Goal: Information Seeking & Learning: Learn about a topic

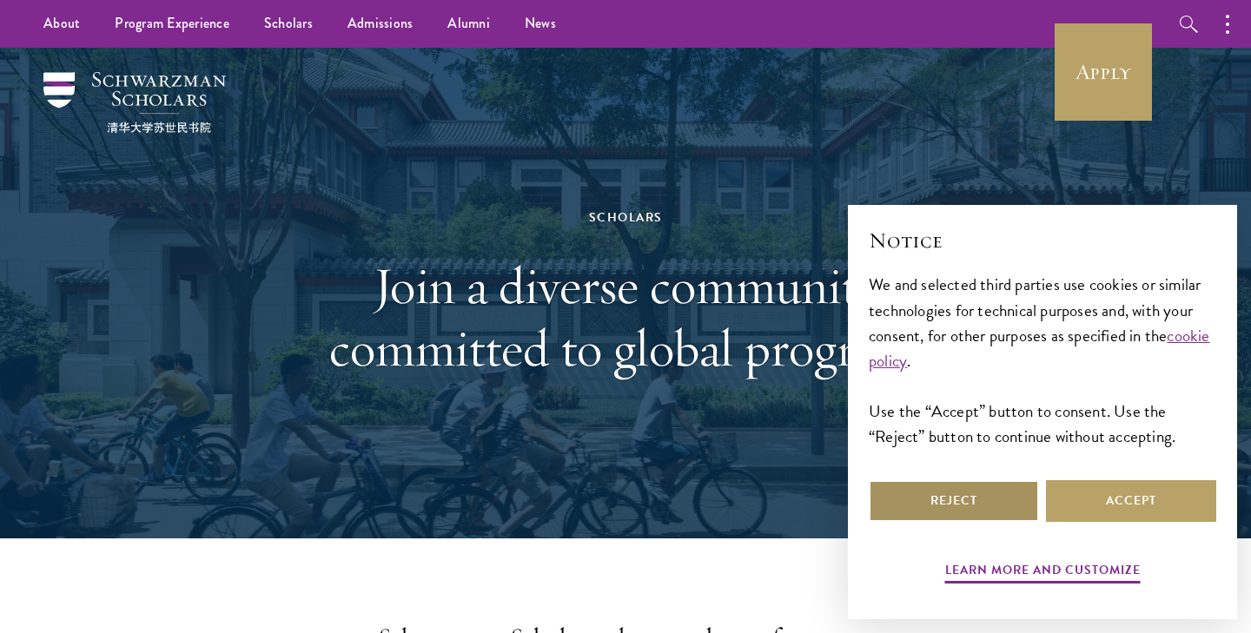
click at [957, 500] on button "Reject" at bounding box center [954, 502] width 170 height 42
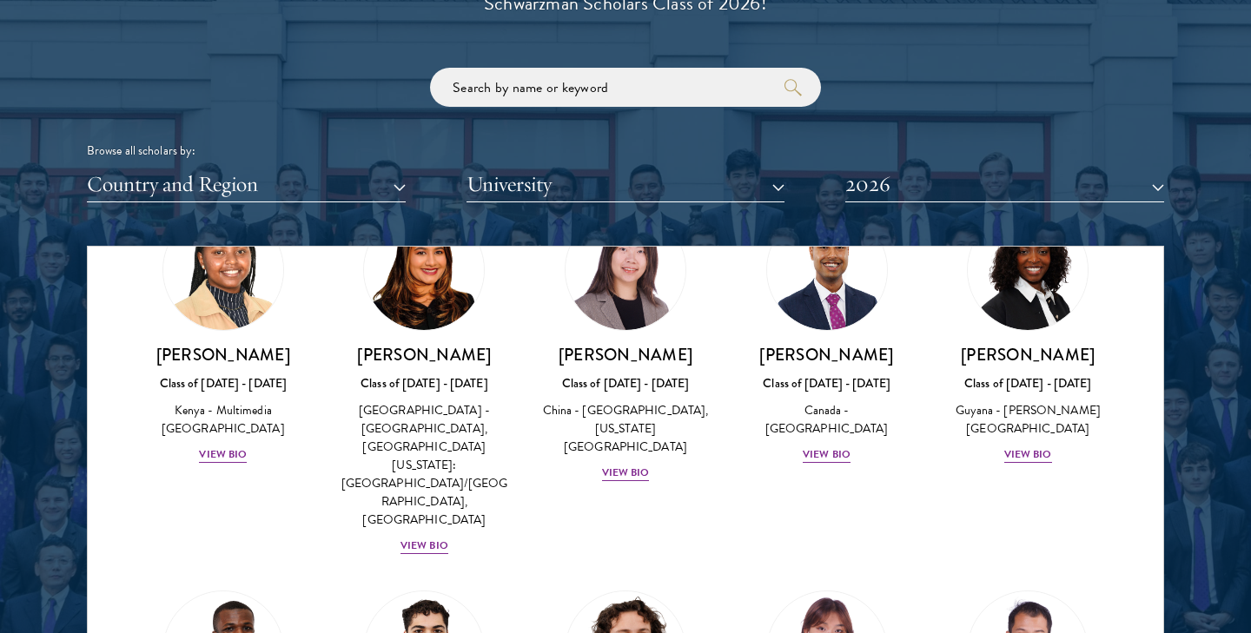
scroll to position [2818, 0]
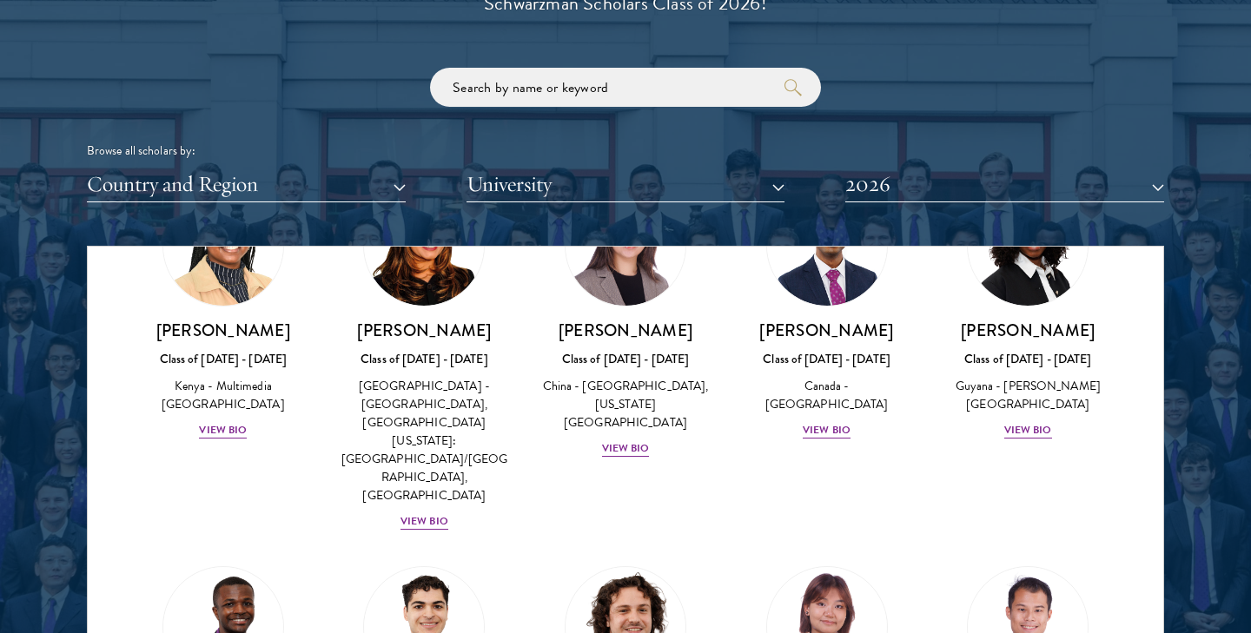
click at [686, 172] on button "University" at bounding box center [626, 185] width 319 height 36
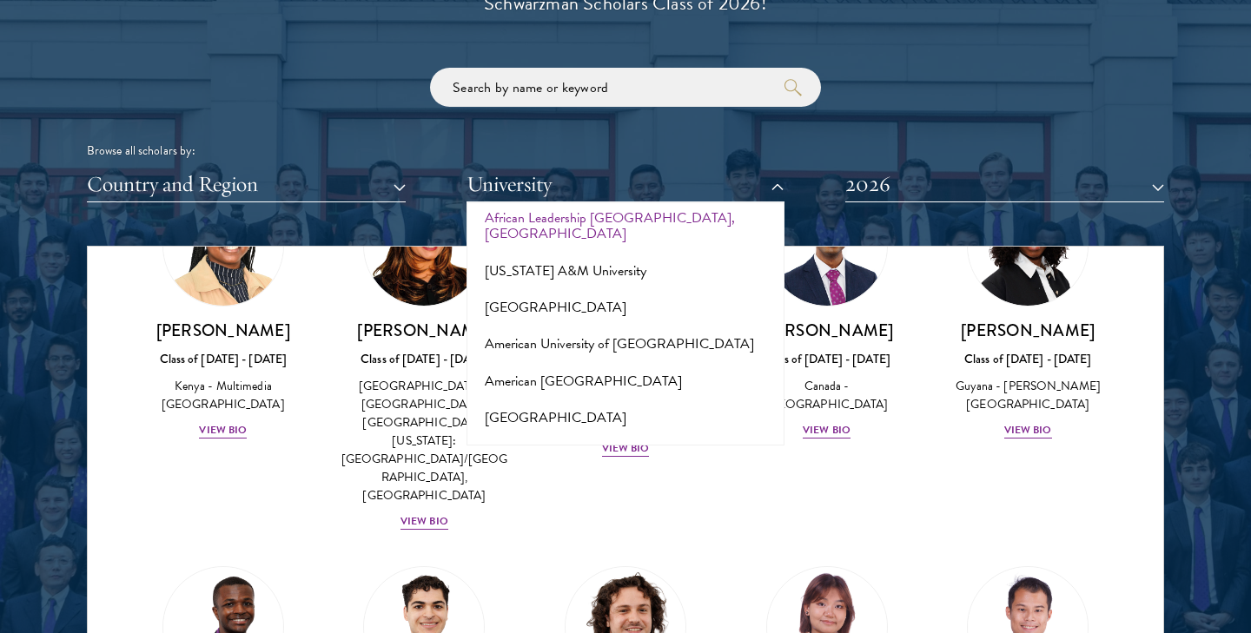
scroll to position [92, 0]
click at [599, 251] on button "[US_STATE] A&M University" at bounding box center [626, 269] width 308 height 36
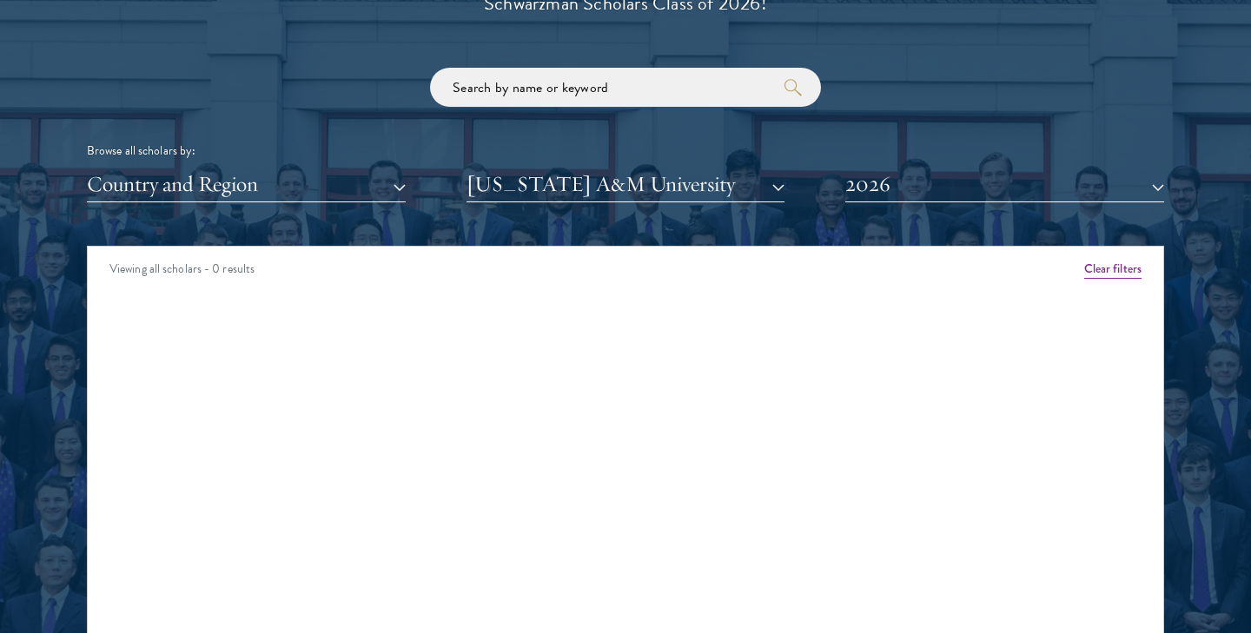
click at [613, 183] on button "[US_STATE] A&M University" at bounding box center [626, 185] width 319 height 36
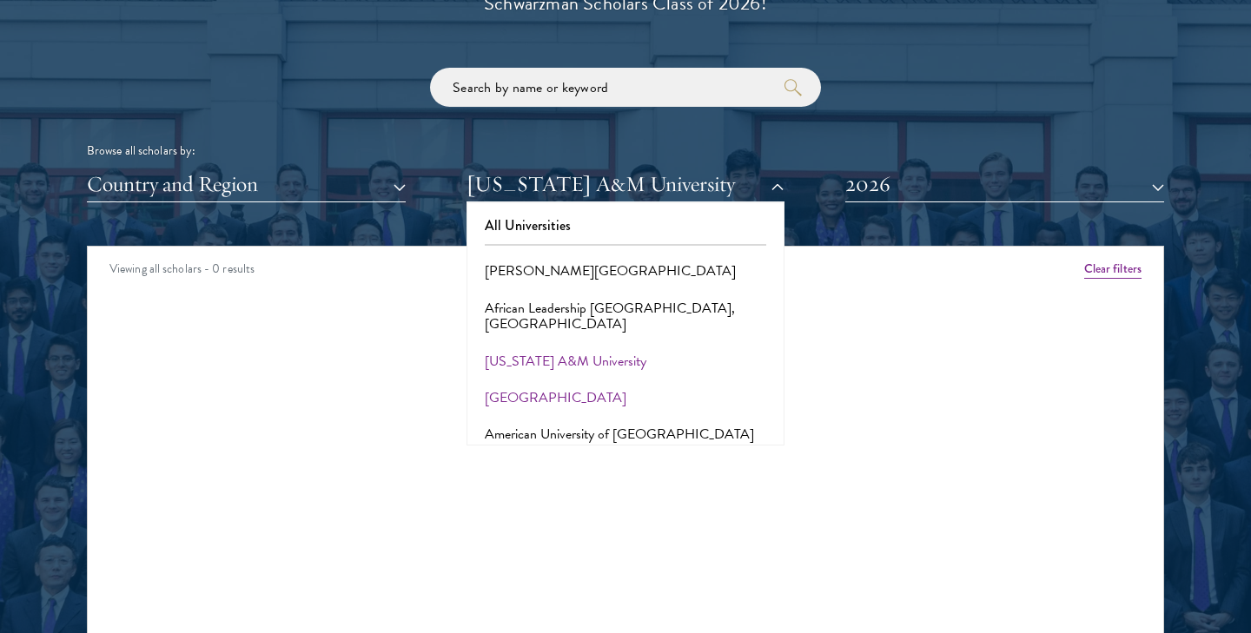
click at [558, 380] on button "[GEOGRAPHIC_DATA]" at bounding box center [626, 398] width 308 height 36
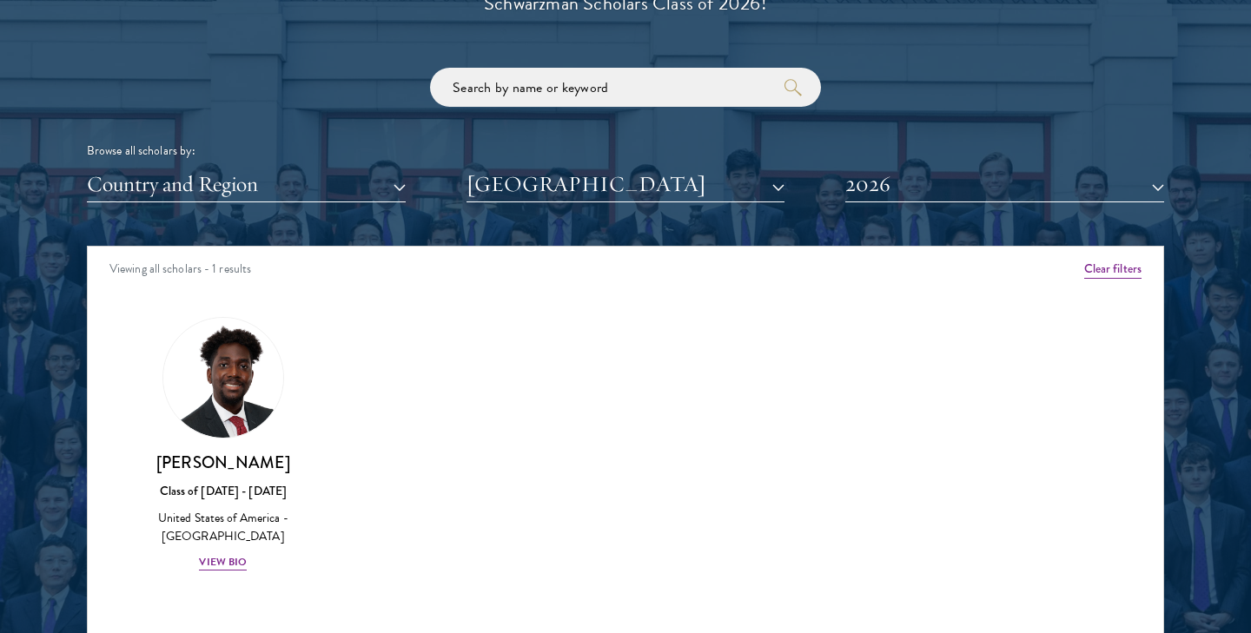
click at [598, 167] on button "[GEOGRAPHIC_DATA]" at bounding box center [626, 185] width 319 height 36
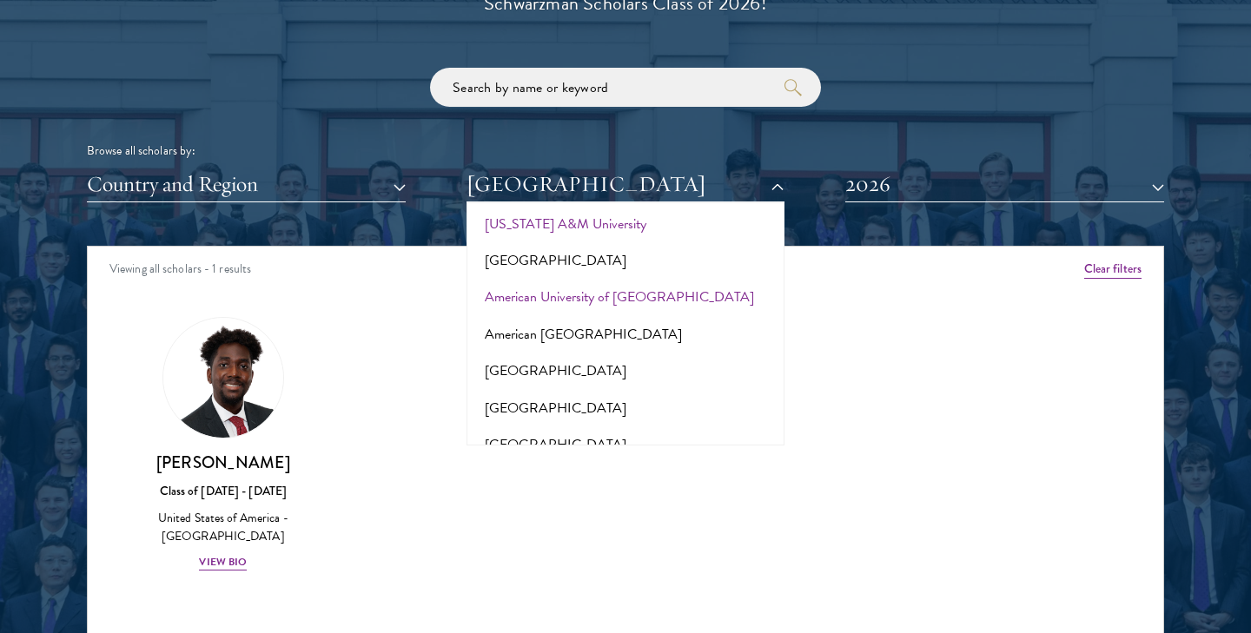
scroll to position [160, 0]
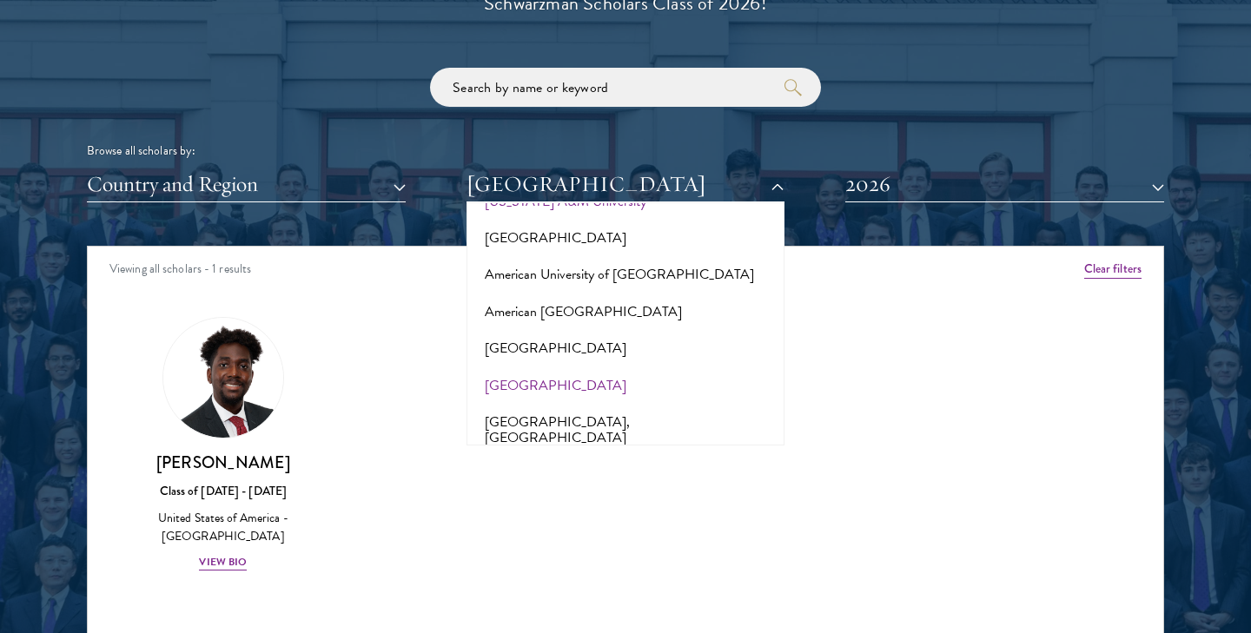
click at [547, 368] on button "[GEOGRAPHIC_DATA]" at bounding box center [626, 386] width 308 height 36
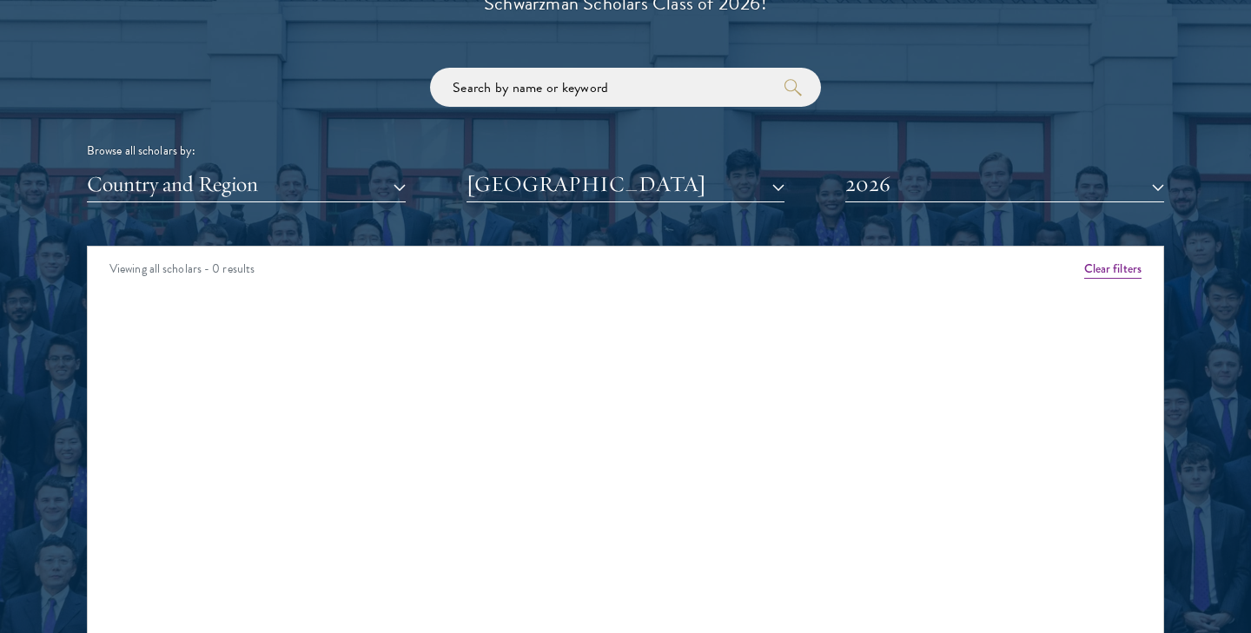
click at [592, 183] on button "[GEOGRAPHIC_DATA]" at bounding box center [626, 185] width 319 height 36
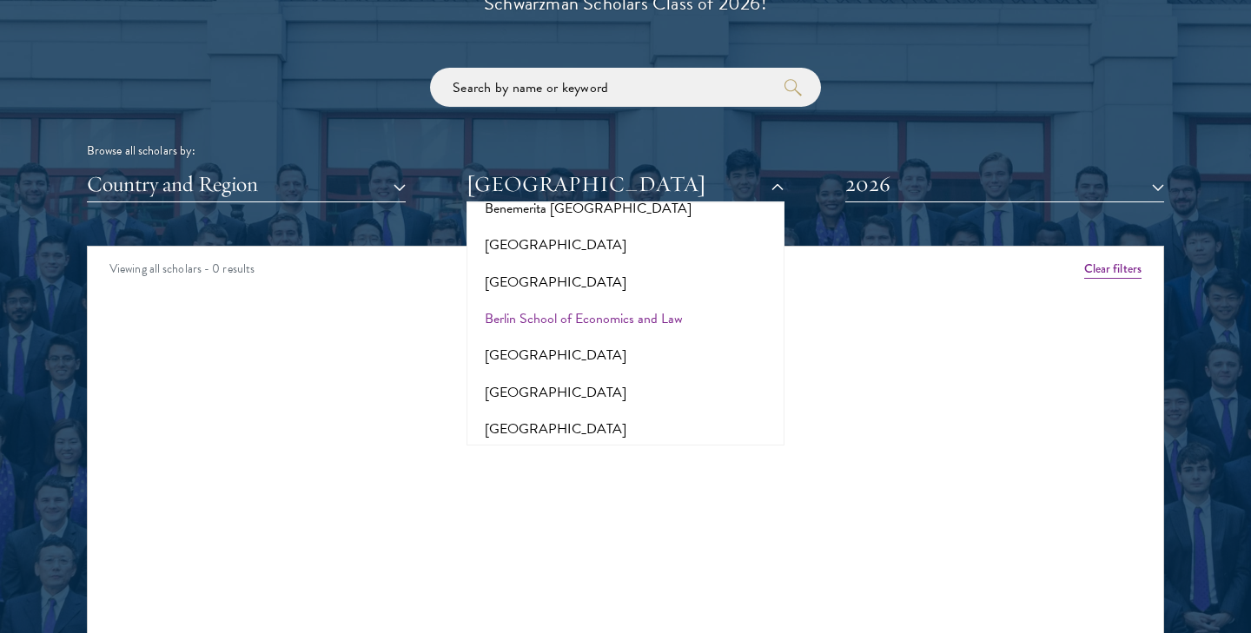
scroll to position [1259, 0]
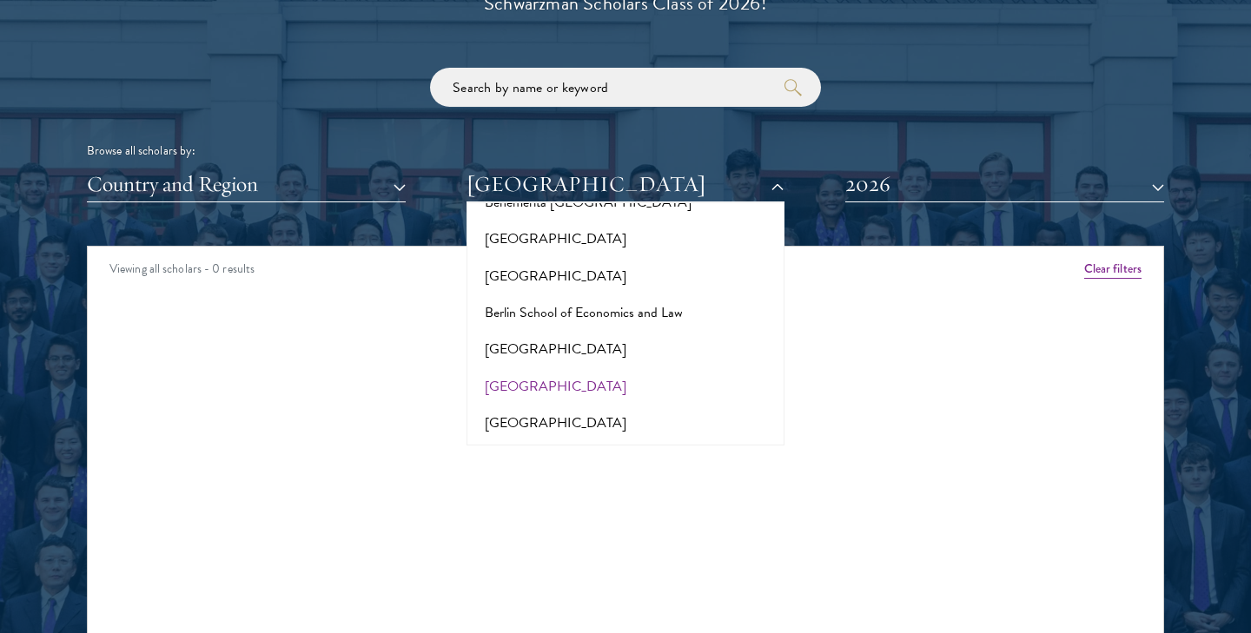
click at [569, 368] on button "[GEOGRAPHIC_DATA]" at bounding box center [626, 386] width 308 height 36
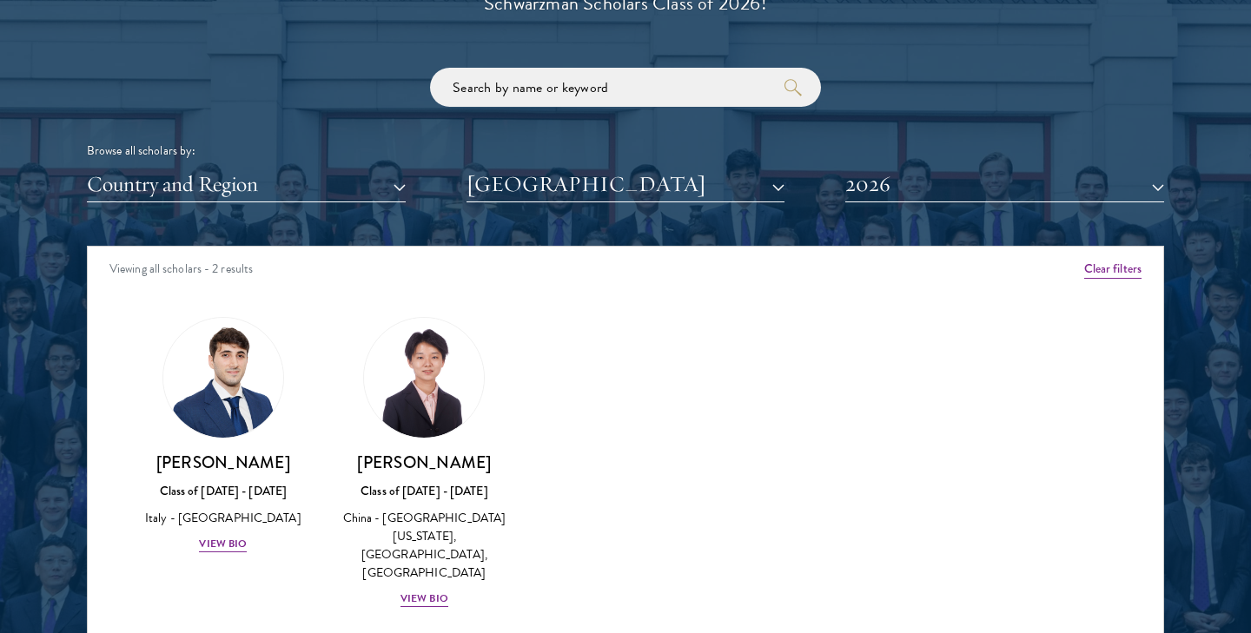
click at [634, 182] on button "[GEOGRAPHIC_DATA]" at bounding box center [626, 185] width 319 height 36
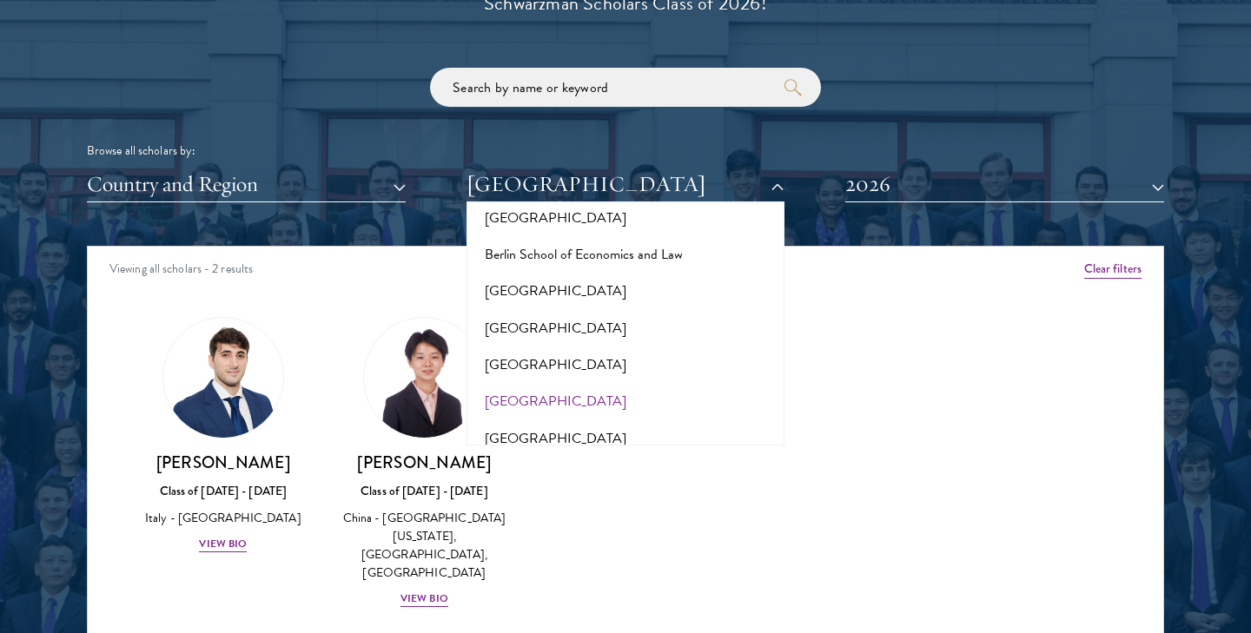
scroll to position [1356, 0]
click at [560, 344] on button "[GEOGRAPHIC_DATA]" at bounding box center [626, 362] width 308 height 36
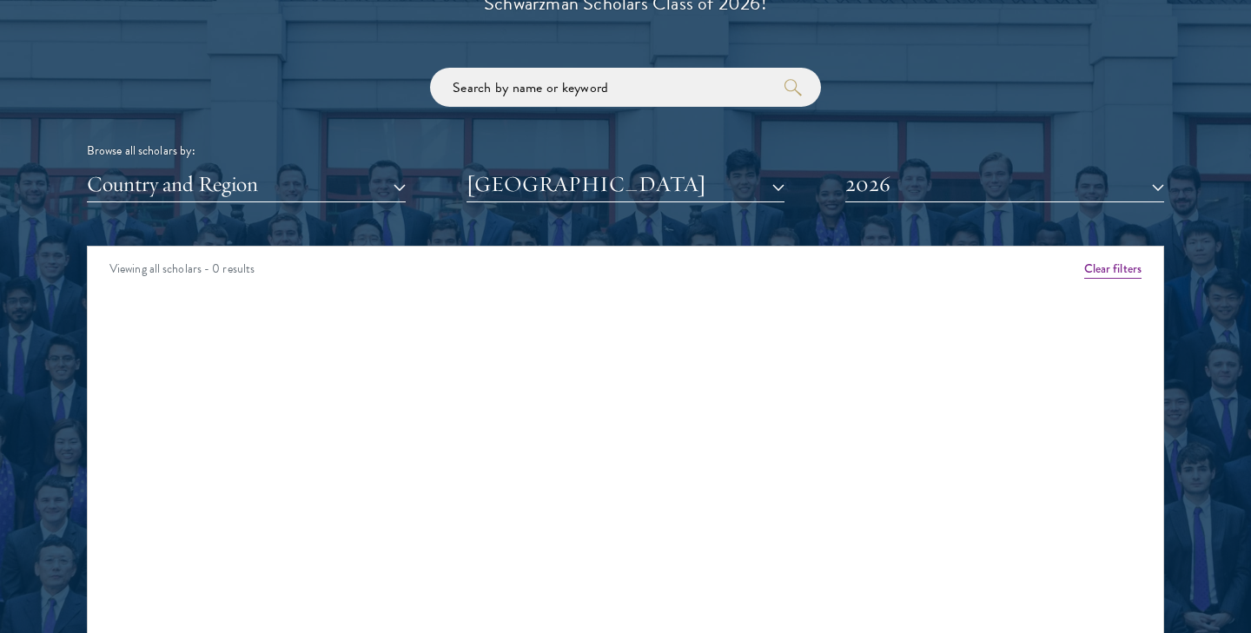
click at [600, 182] on button "[GEOGRAPHIC_DATA]" at bounding box center [626, 185] width 319 height 36
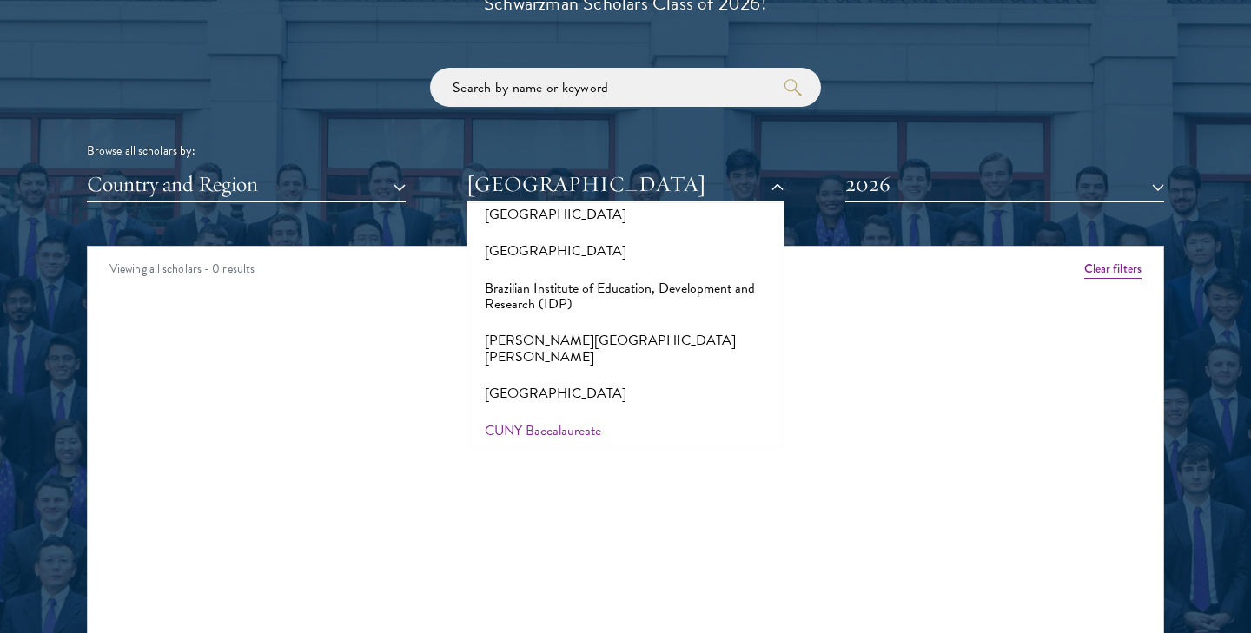
scroll to position [1550, 0]
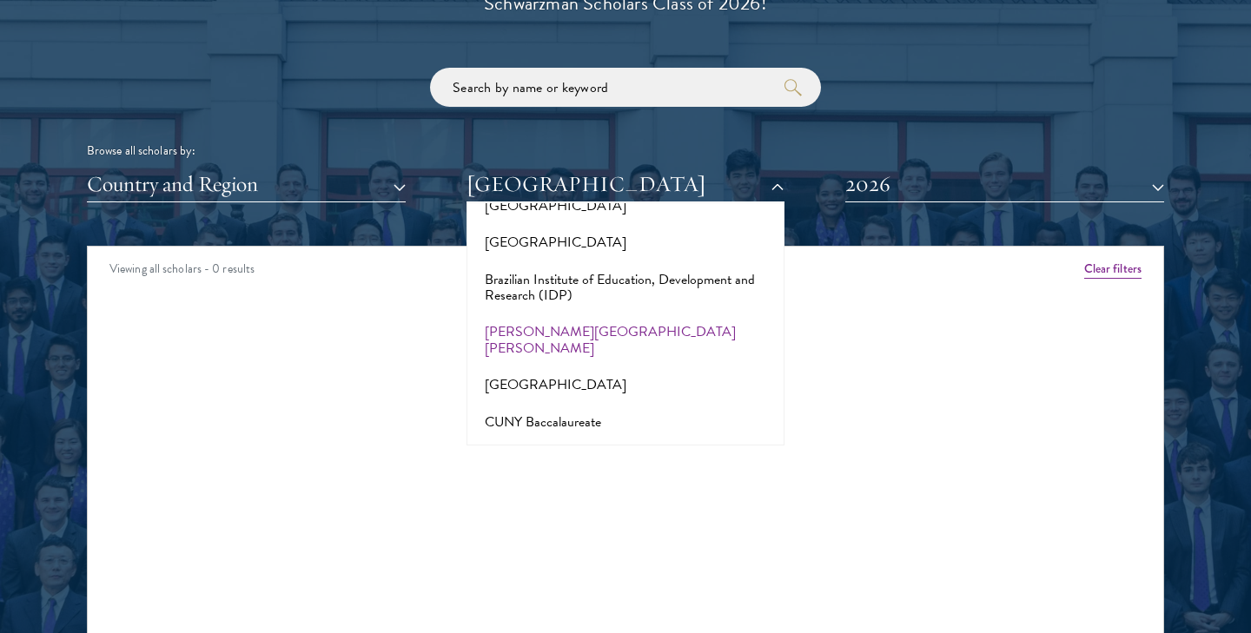
click at [574, 314] on button "[PERSON_NAME][GEOGRAPHIC_DATA][PERSON_NAME]" at bounding box center [626, 340] width 308 height 53
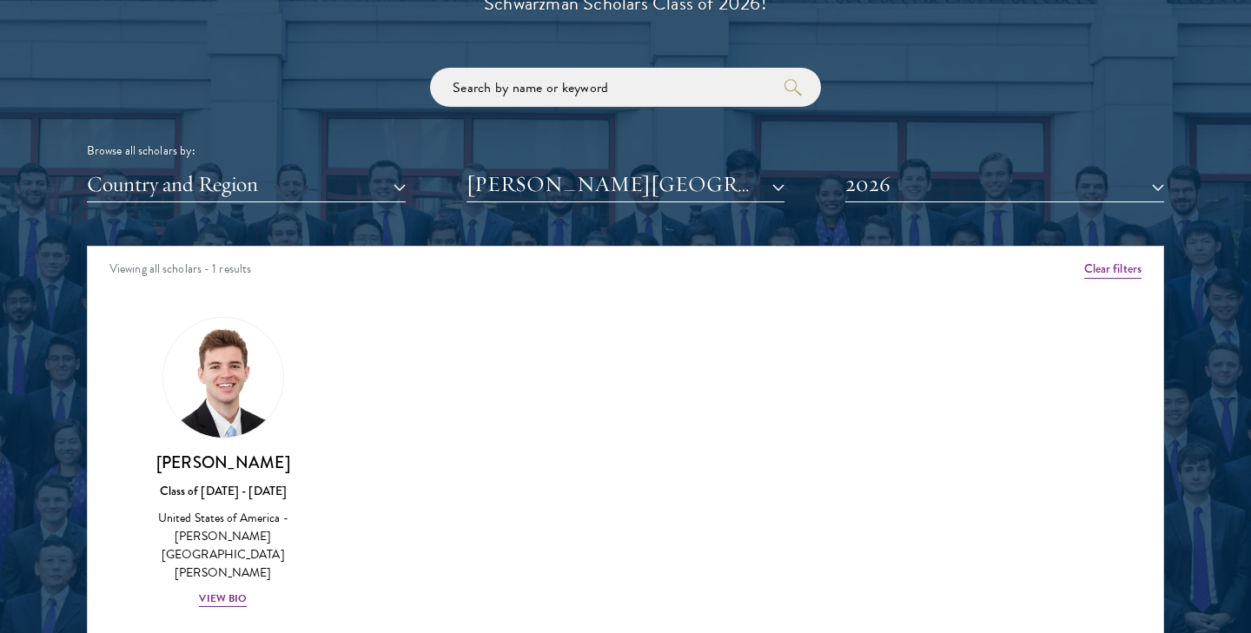
click at [587, 170] on button "[PERSON_NAME][GEOGRAPHIC_DATA][PERSON_NAME]" at bounding box center [626, 185] width 319 height 36
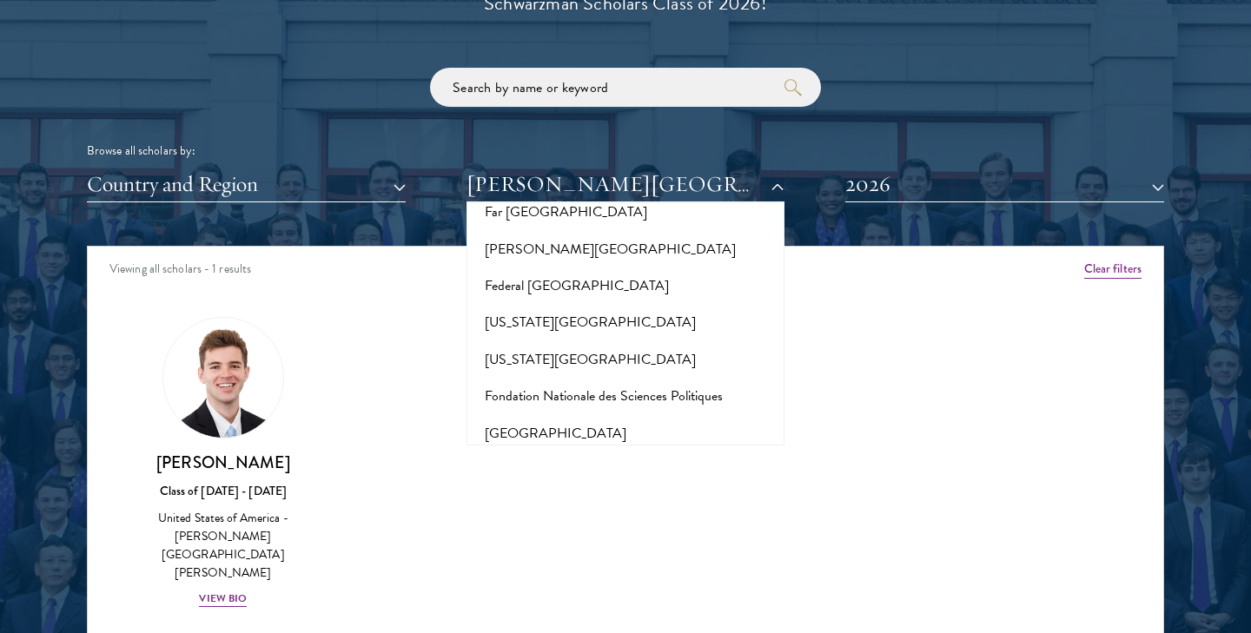
scroll to position [3569, 0]
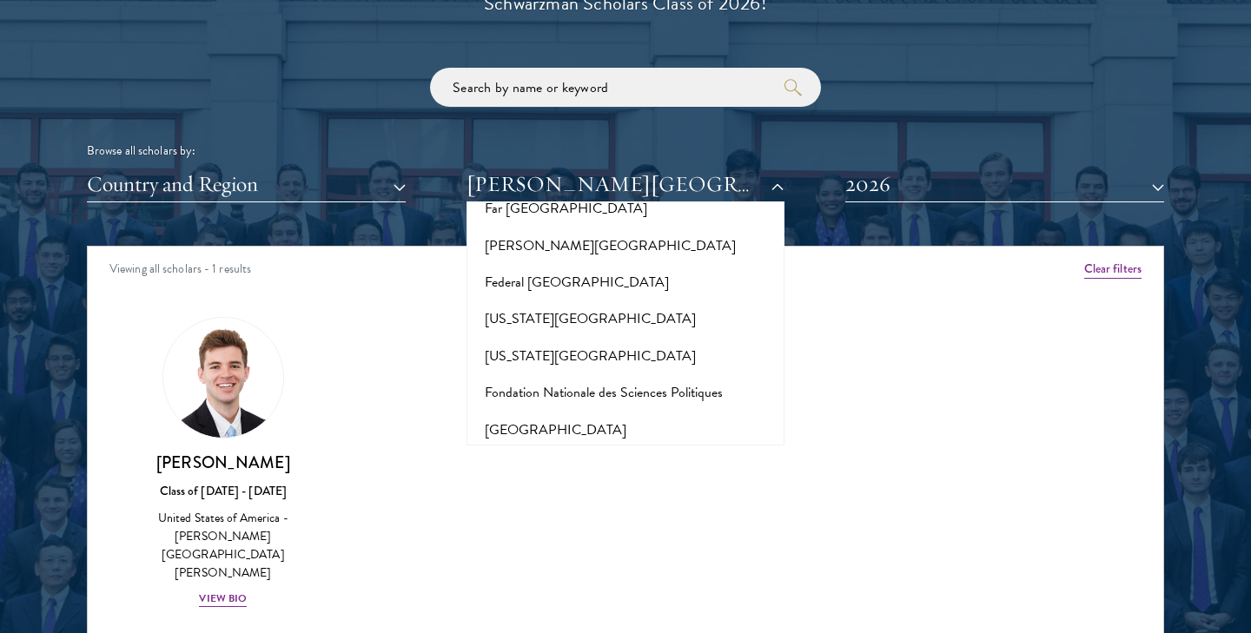
click at [645, 448] on button "Frankfurt School of Finance & Management" at bounding box center [626, 466] width 308 height 36
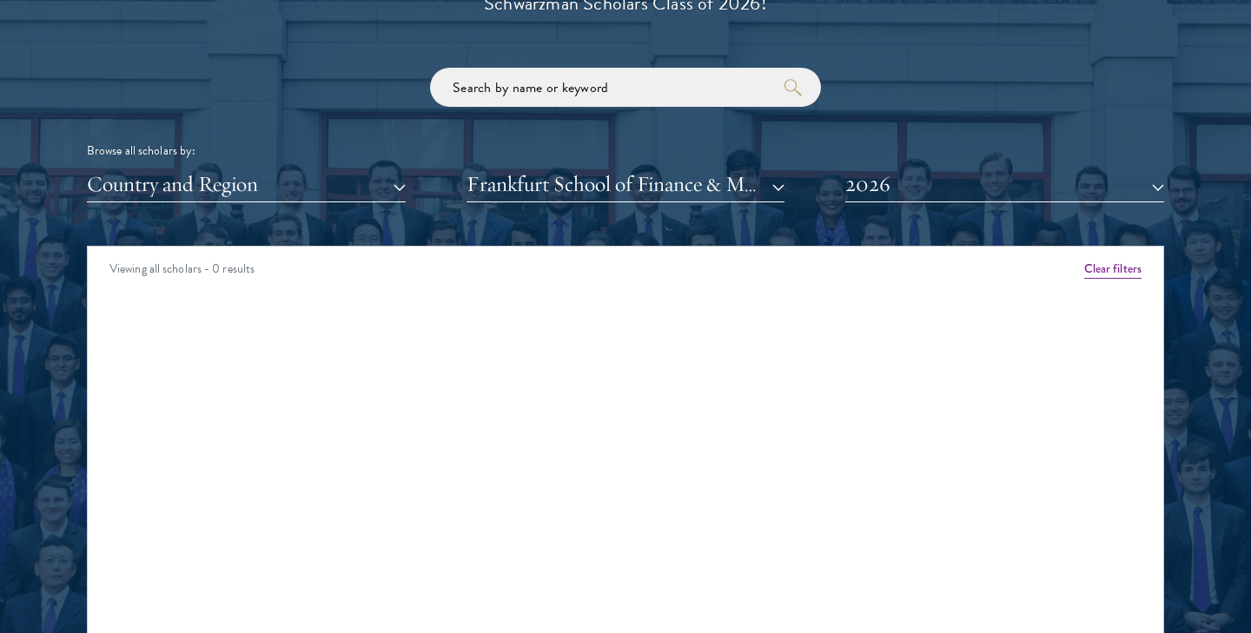
click at [641, 180] on button "Frankfurt School of Finance & Management" at bounding box center [626, 185] width 319 height 36
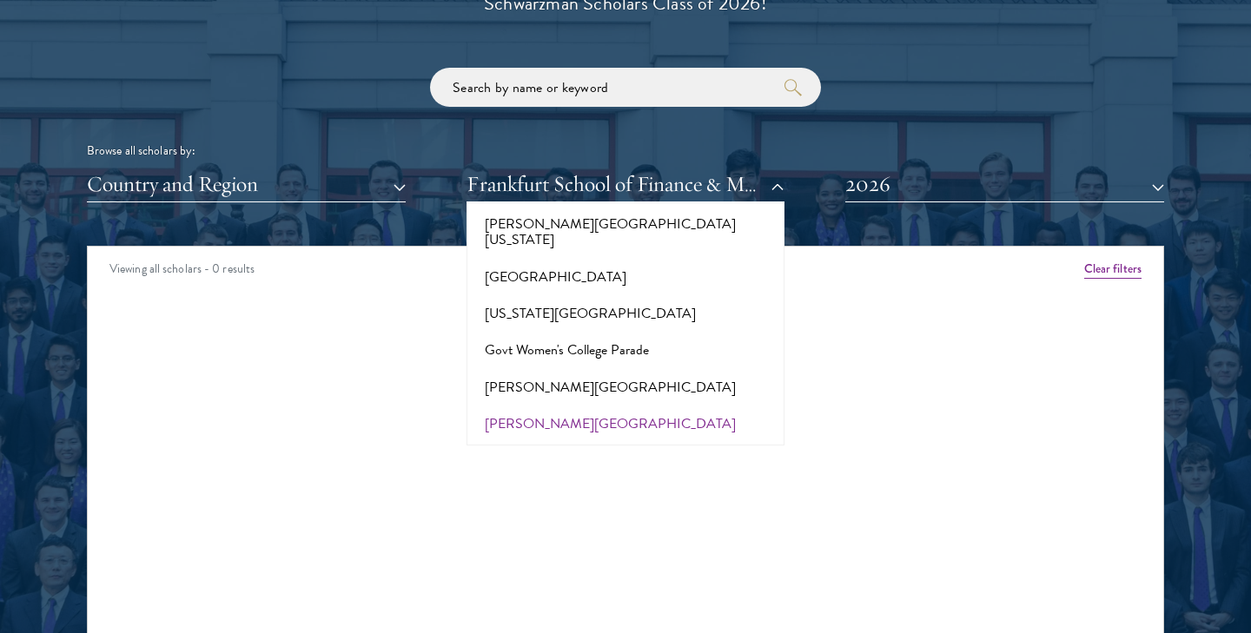
scroll to position [4032, 0]
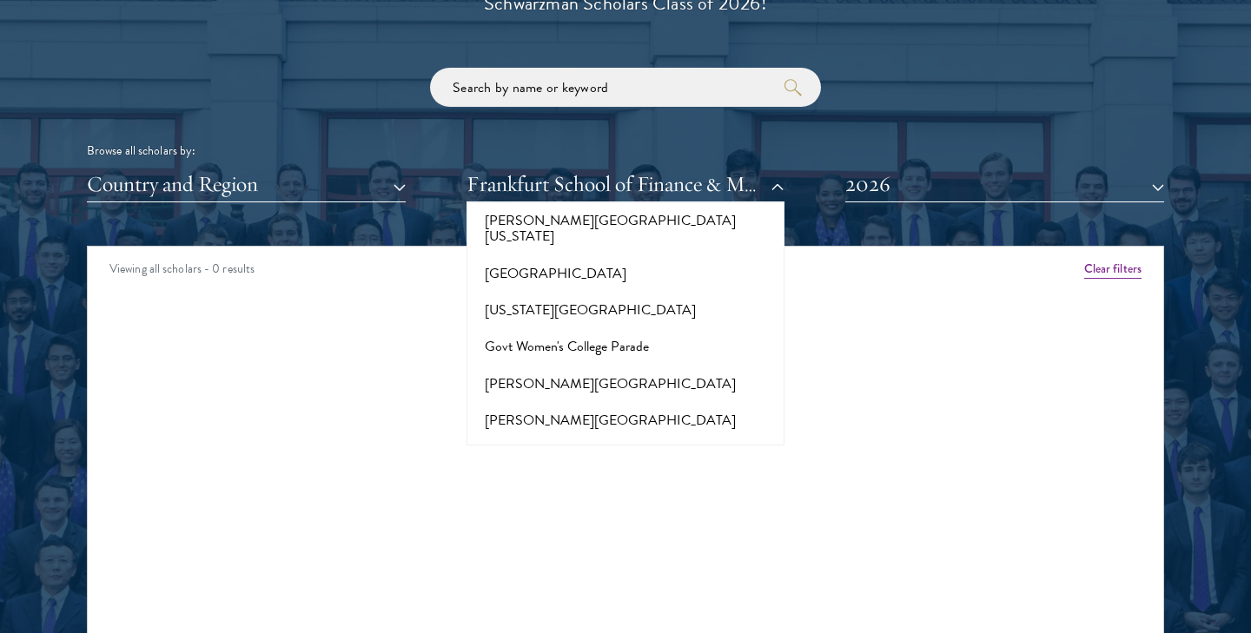
click at [519, 513] on button "HEC [GEOGRAPHIC_DATA]" at bounding box center [626, 531] width 308 height 36
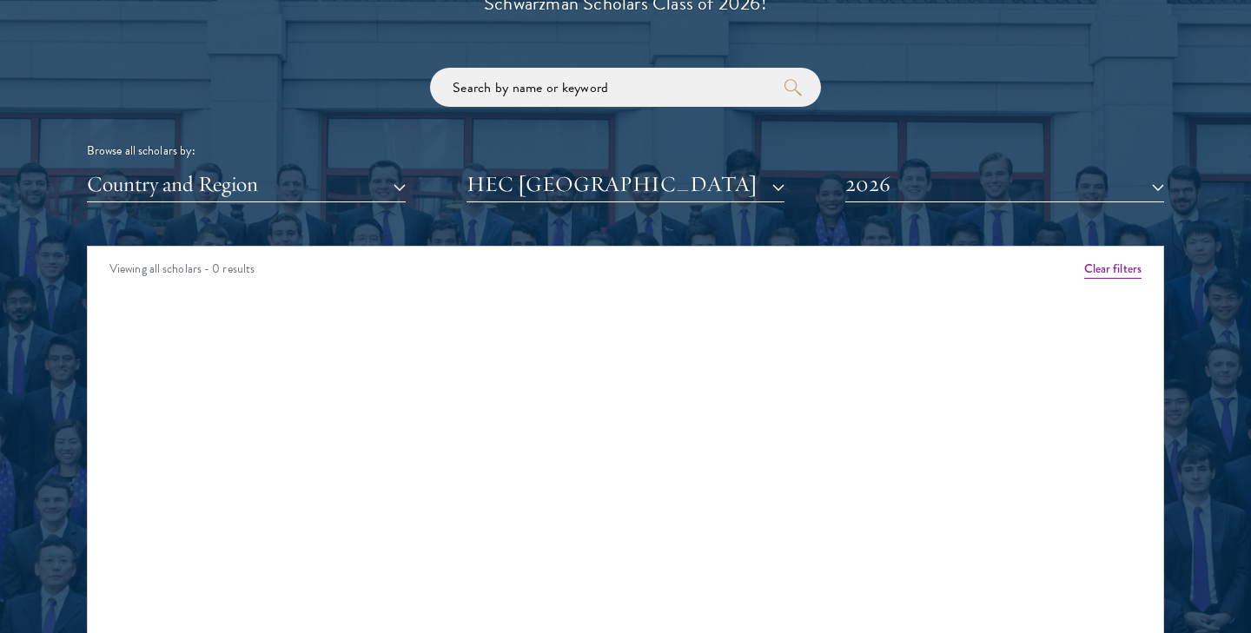
click at [543, 169] on button "HEC [GEOGRAPHIC_DATA]" at bounding box center [626, 185] width 319 height 36
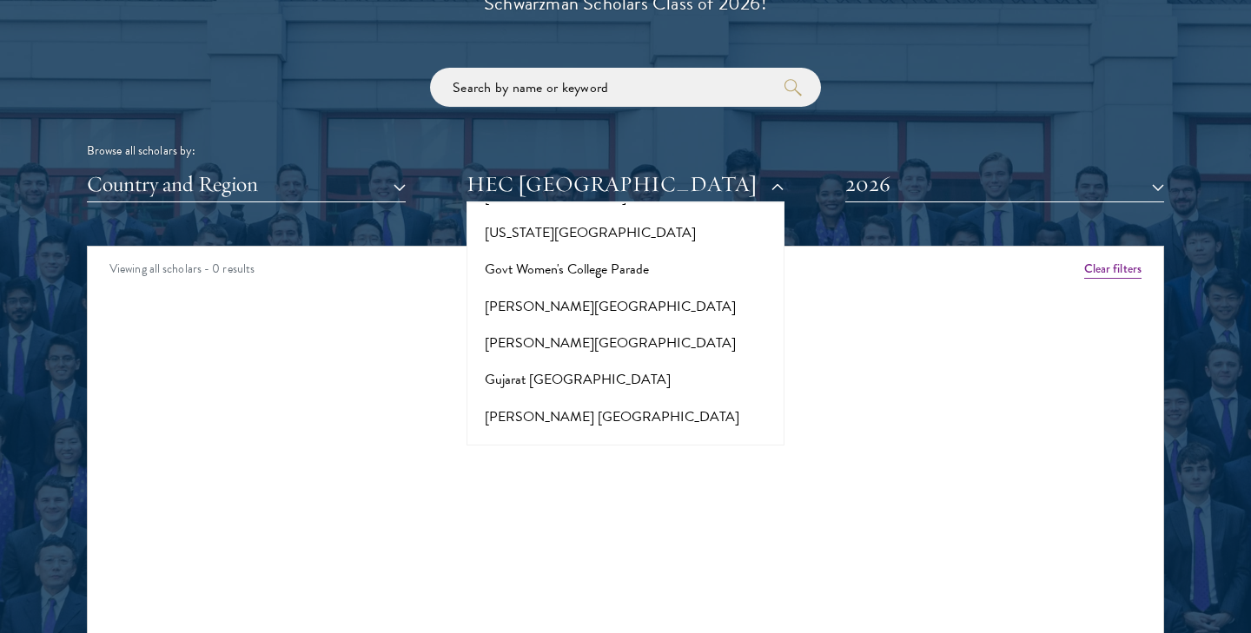
scroll to position [4111, 0]
click at [562, 581] on button "[GEOGRAPHIC_DATA]" at bounding box center [626, 599] width 308 height 36
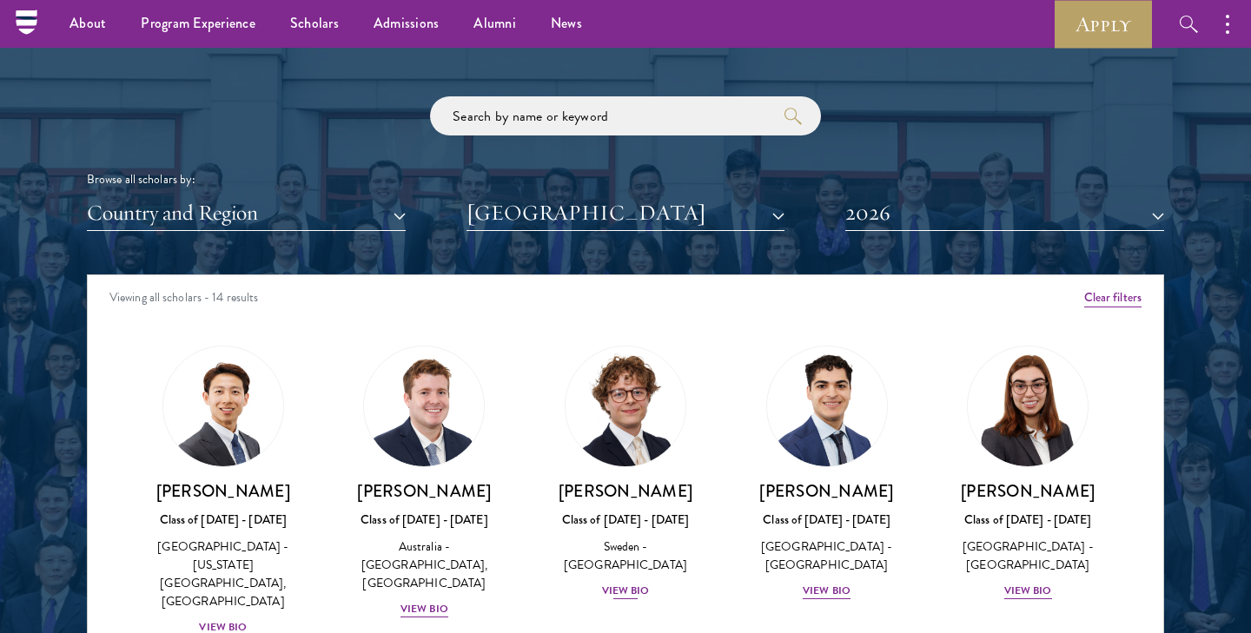
scroll to position [2032, 0]
click at [640, 209] on button "[GEOGRAPHIC_DATA]" at bounding box center [626, 214] width 319 height 36
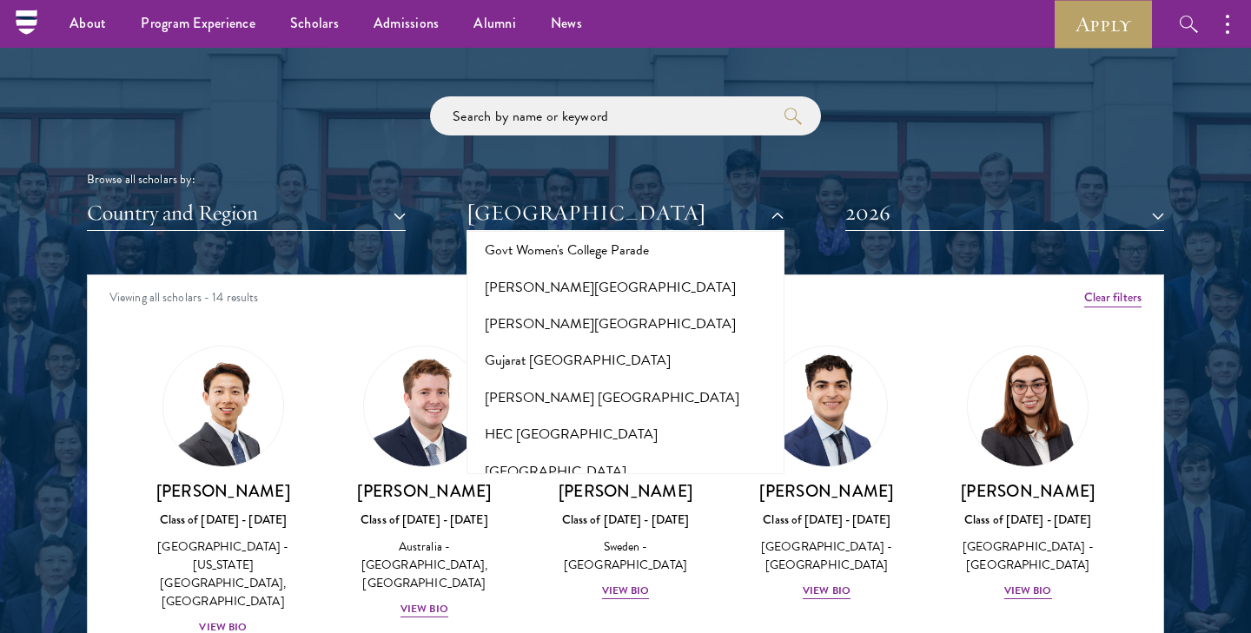
scroll to position [4176, 0]
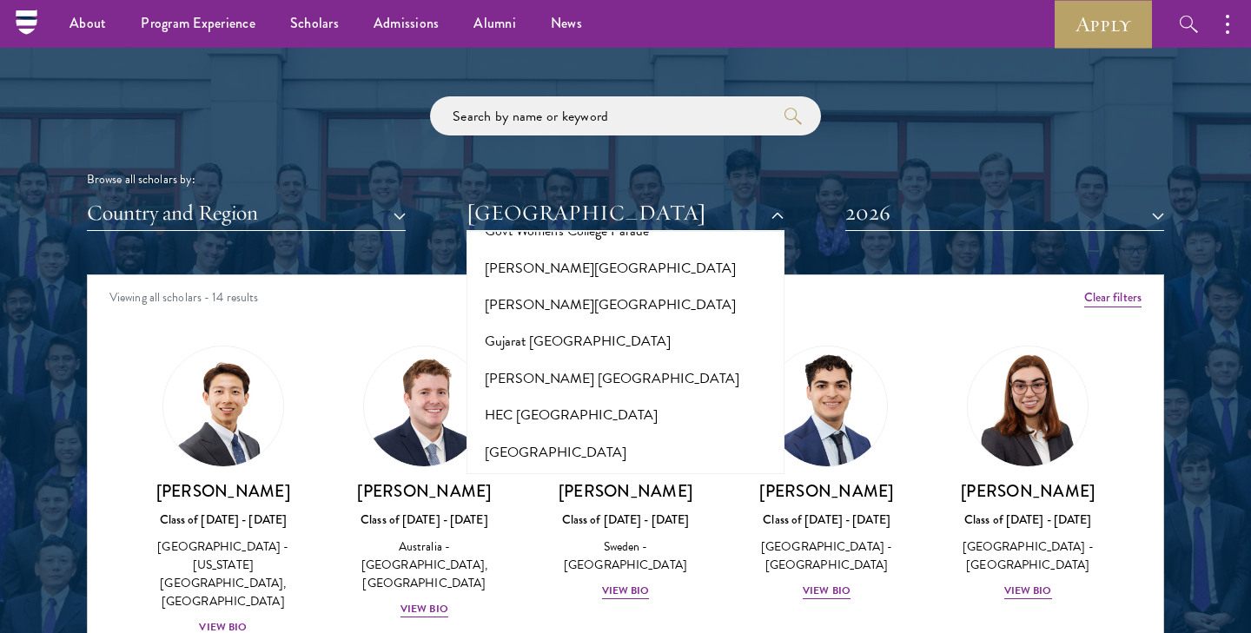
click at [589, 581] on button "[GEOGRAPHIC_DATA]" at bounding box center [626, 599] width 308 height 36
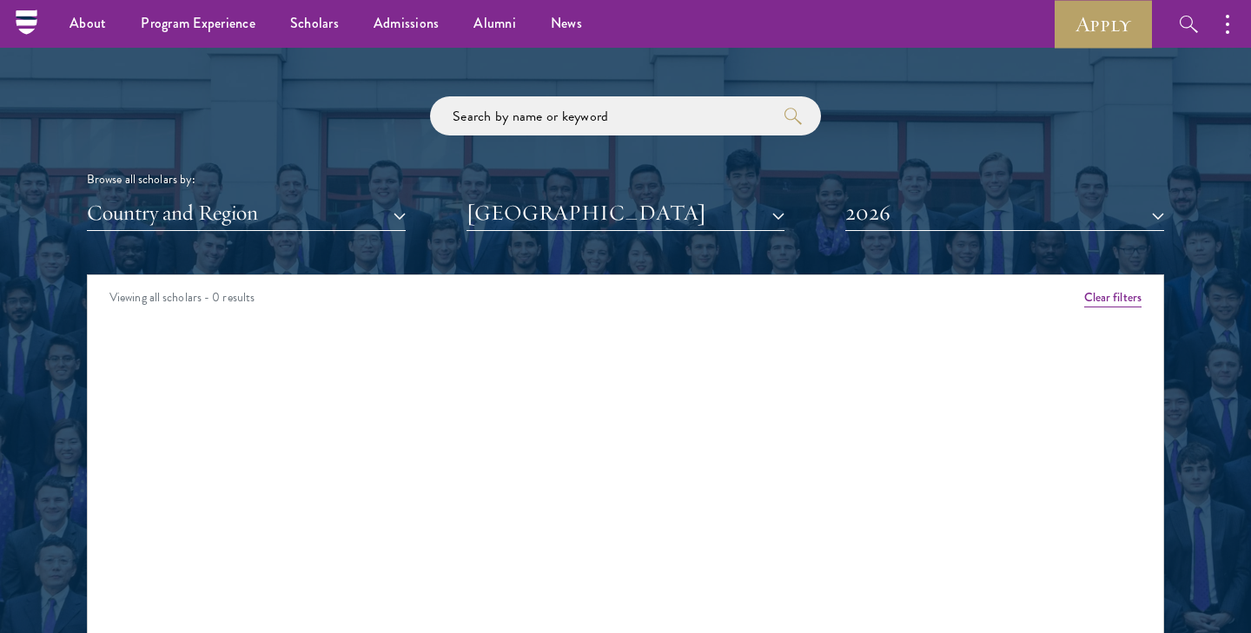
click at [613, 222] on button "[GEOGRAPHIC_DATA]" at bounding box center [626, 214] width 319 height 36
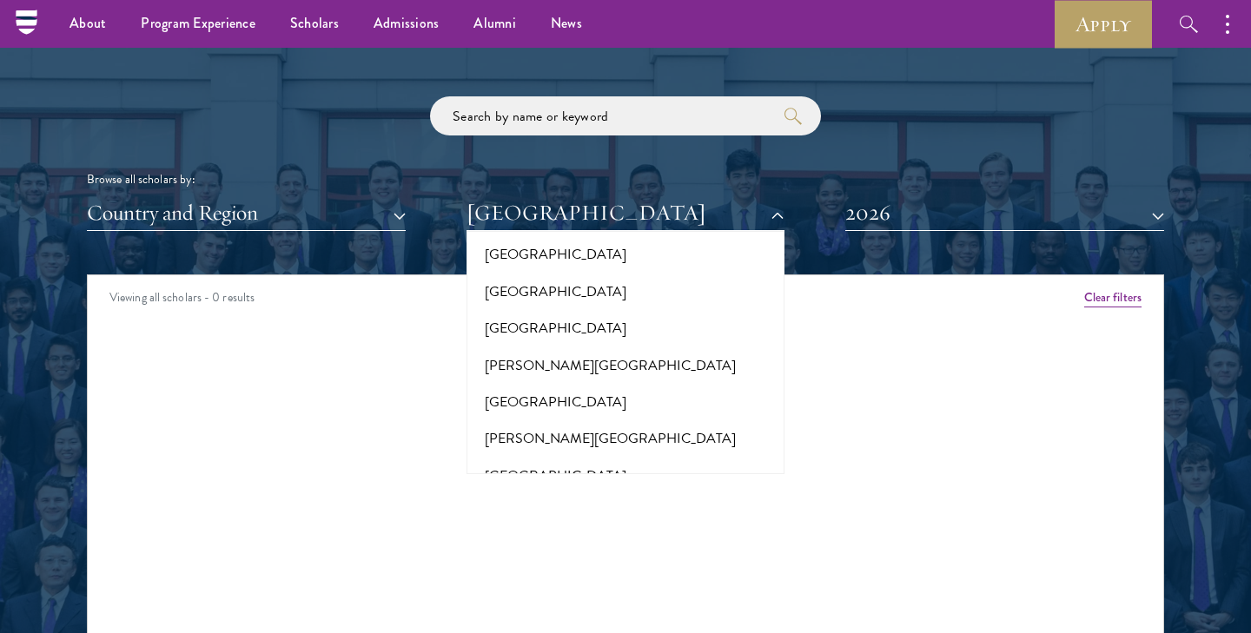
scroll to position [4609, 0]
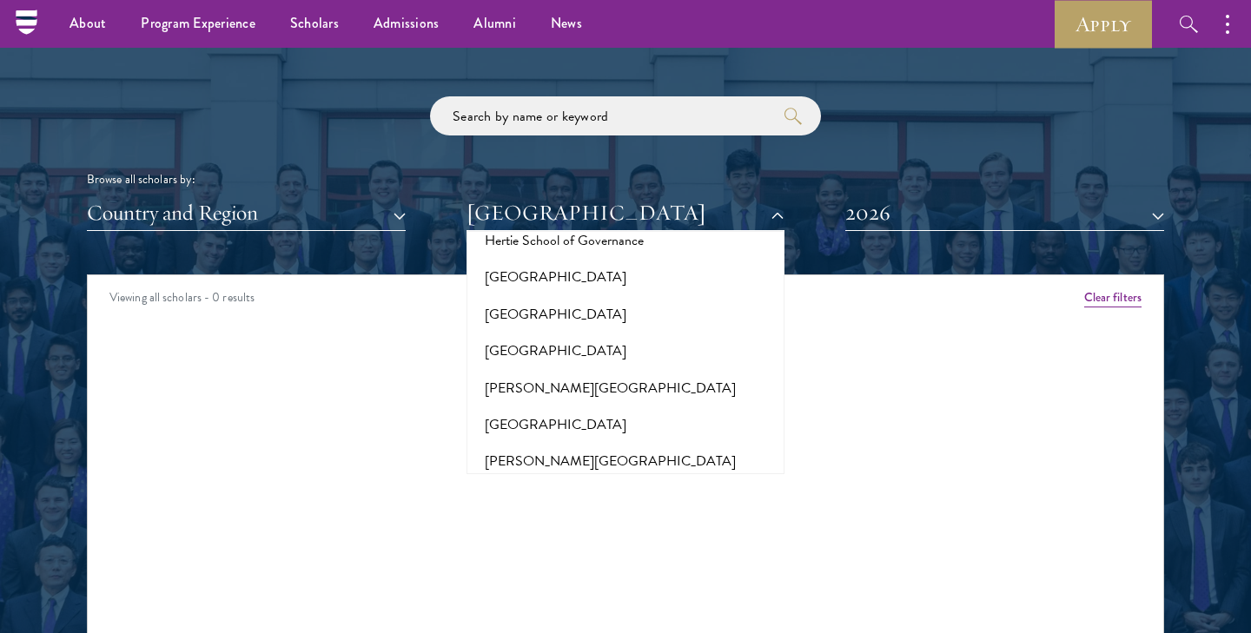
click at [539, 534] on button "IE University" at bounding box center [626, 552] width 308 height 36
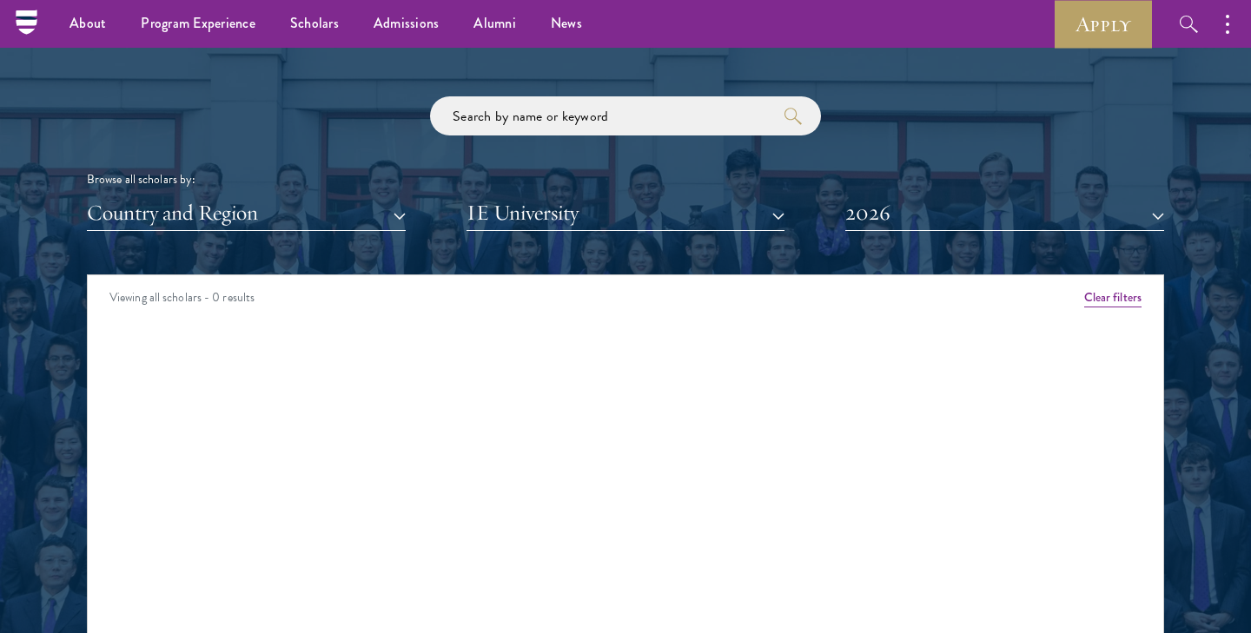
click at [557, 201] on button "IE University" at bounding box center [626, 214] width 319 height 36
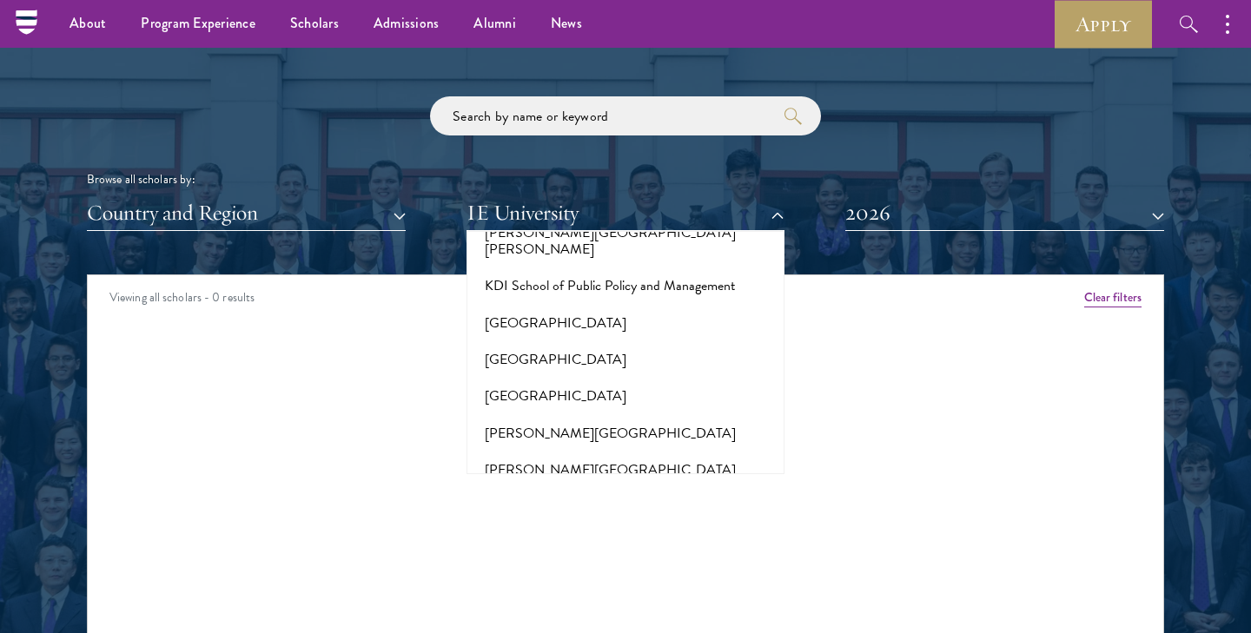
scroll to position [5683, 0]
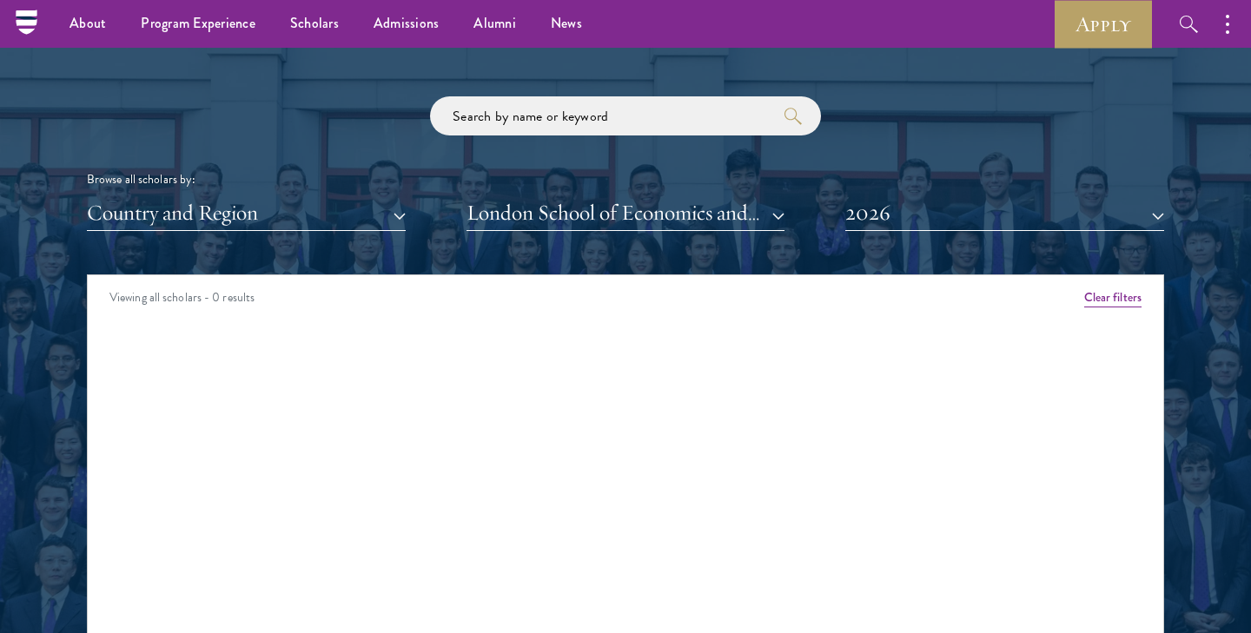
click at [677, 204] on button "London School of Economics and Political Science" at bounding box center [626, 214] width 319 height 36
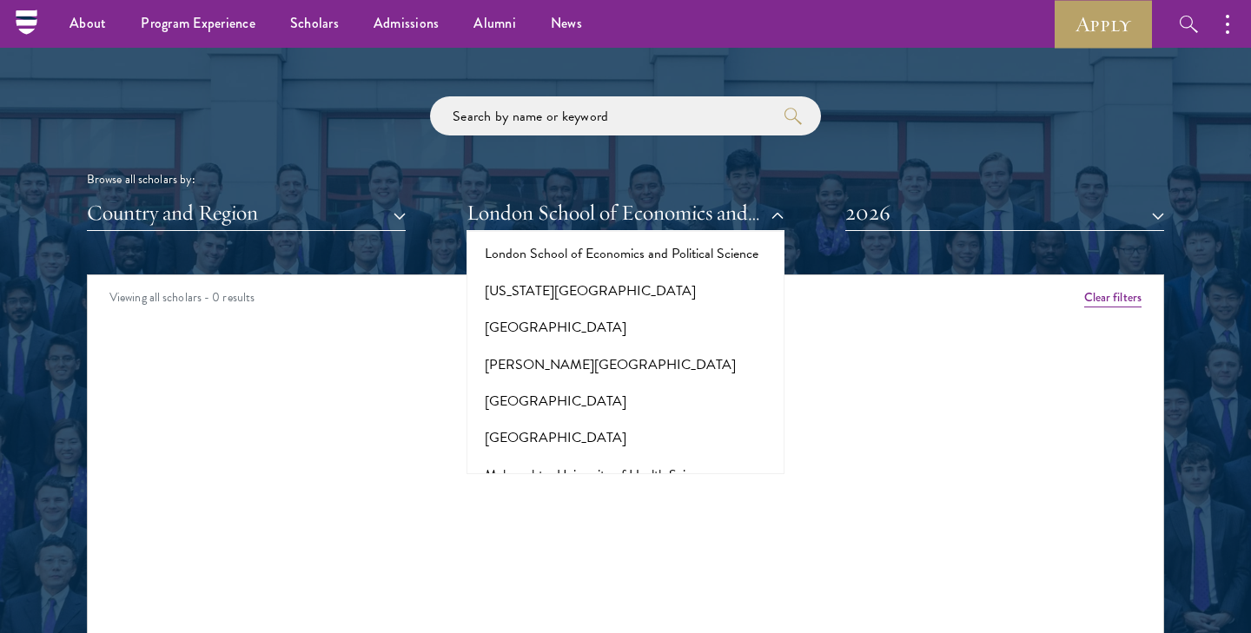
scroll to position [6157, 0]
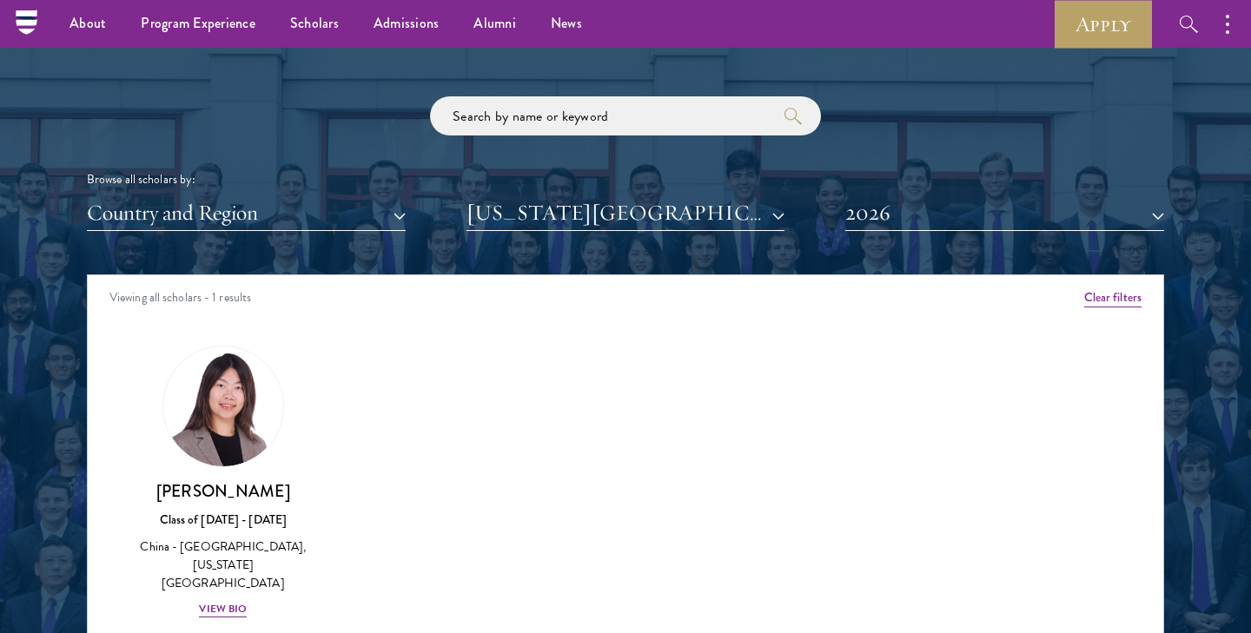
click at [635, 208] on button "[US_STATE][GEOGRAPHIC_DATA]" at bounding box center [626, 214] width 319 height 36
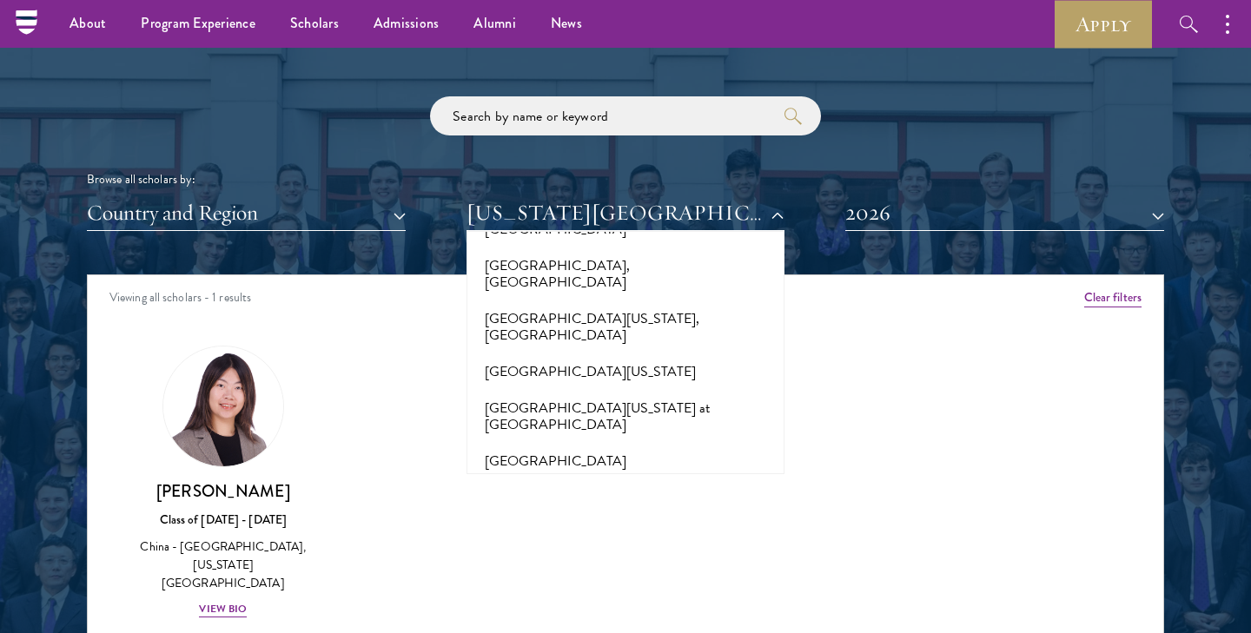
scroll to position [16191, 0]
